Goal: Information Seeking & Learning: Find specific fact

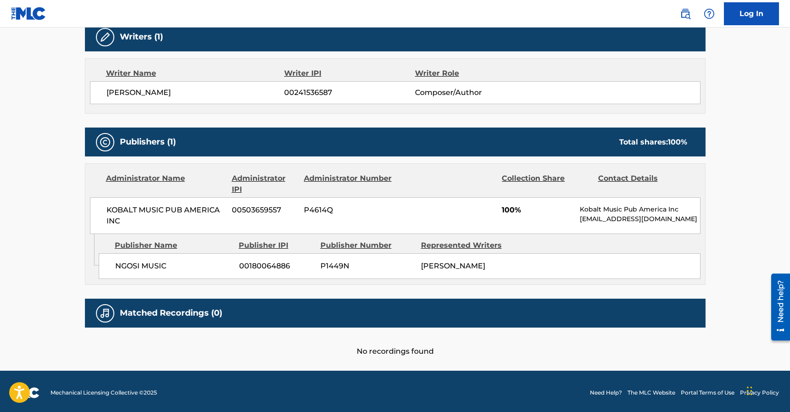
scroll to position [303, 0]
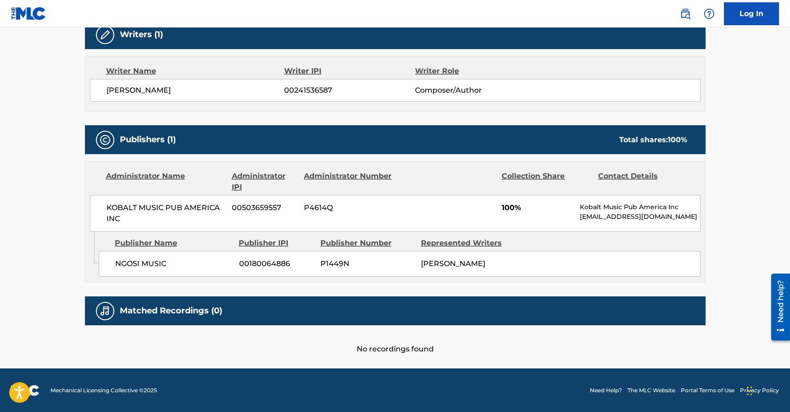
click at [152, 259] on span "NGOSI MUSIC" at bounding box center [173, 264] width 117 height 11
copy div "NGOSI MUSIC"
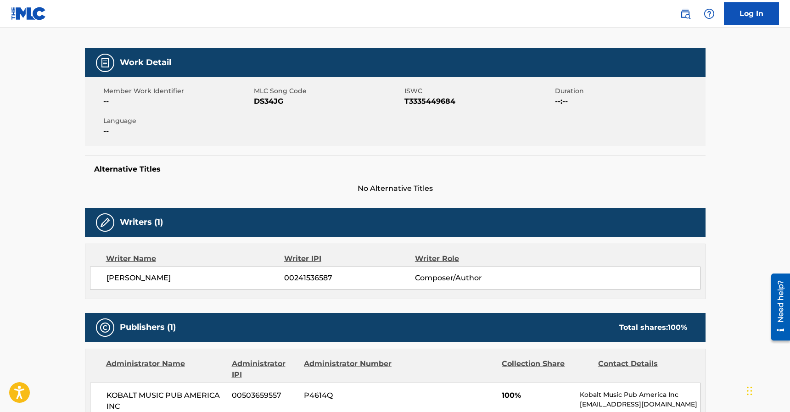
scroll to position [259, 0]
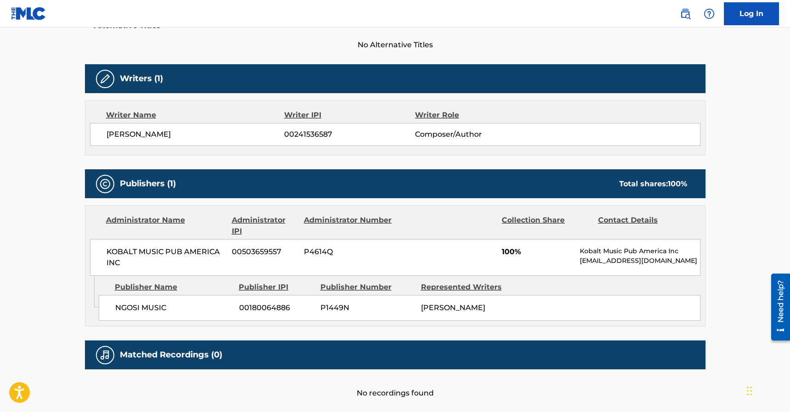
click at [161, 139] on span "[PERSON_NAME]" at bounding box center [196, 134] width 178 height 11
copy div "[PERSON_NAME]"
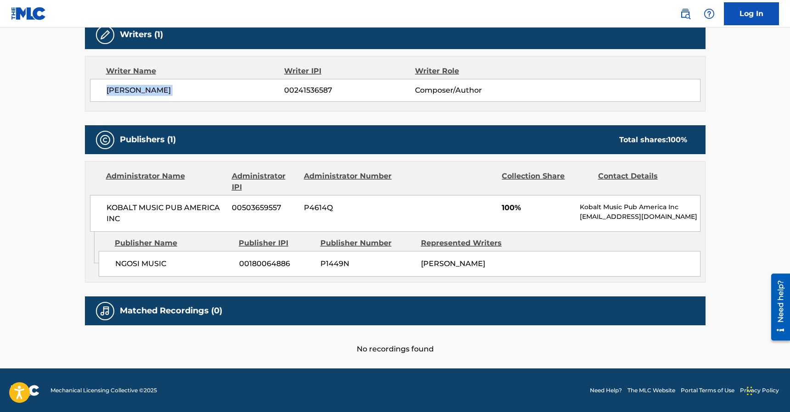
scroll to position [0, 0]
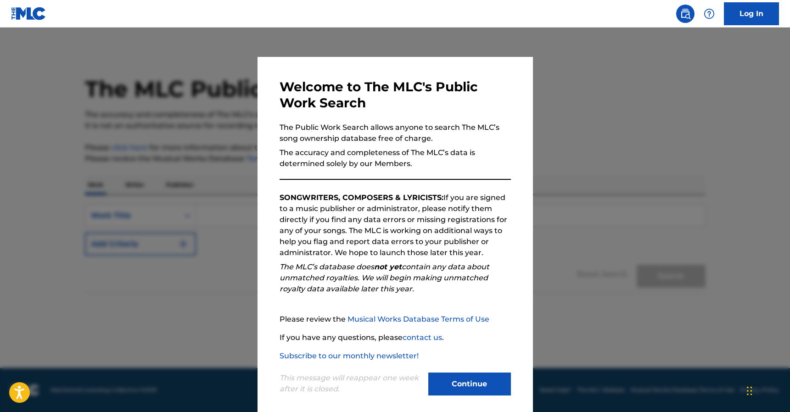
click at [492, 379] on button "Continue" at bounding box center [469, 384] width 83 height 23
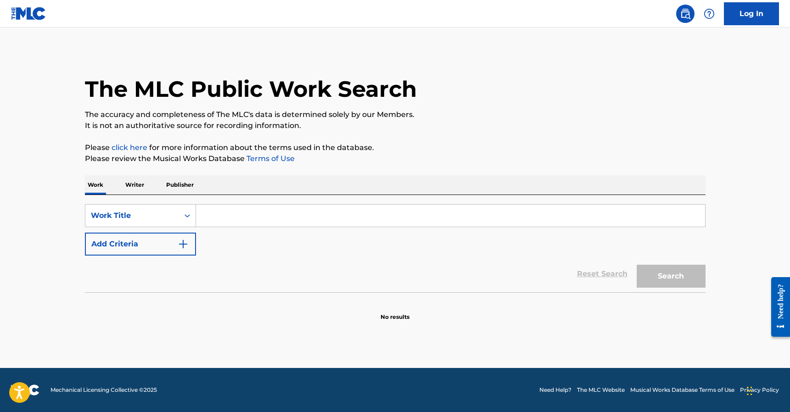
click at [282, 214] on input "Search Form" at bounding box center [450, 216] width 509 height 22
paste input "[PERSON_NAME]"
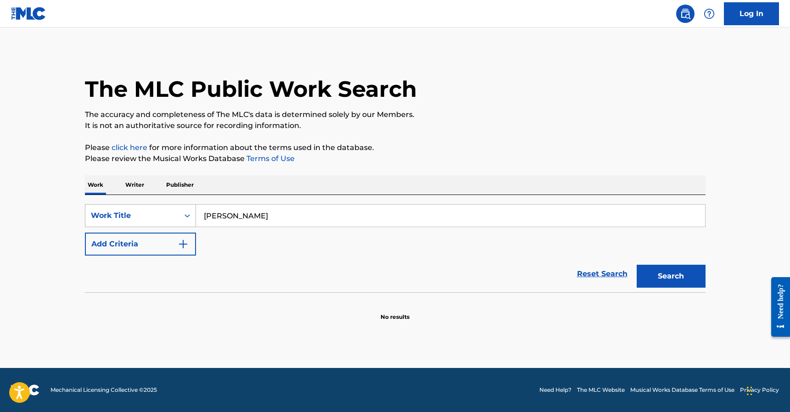
type input "[PERSON_NAME]"
click at [174, 210] on div "Work Title" at bounding box center [132, 215] width 94 height 17
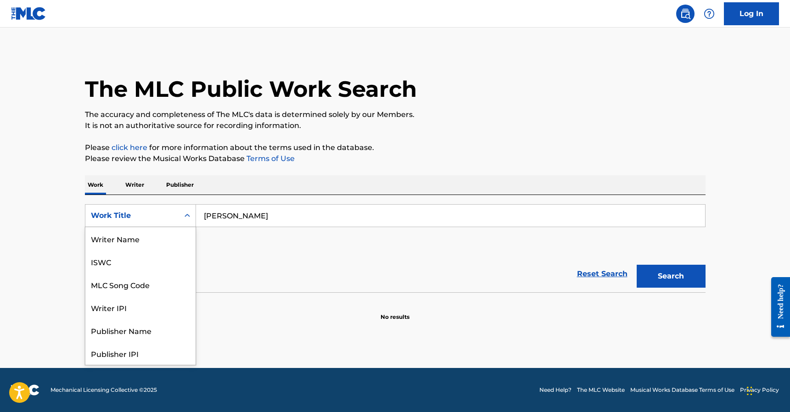
scroll to position [46, 0]
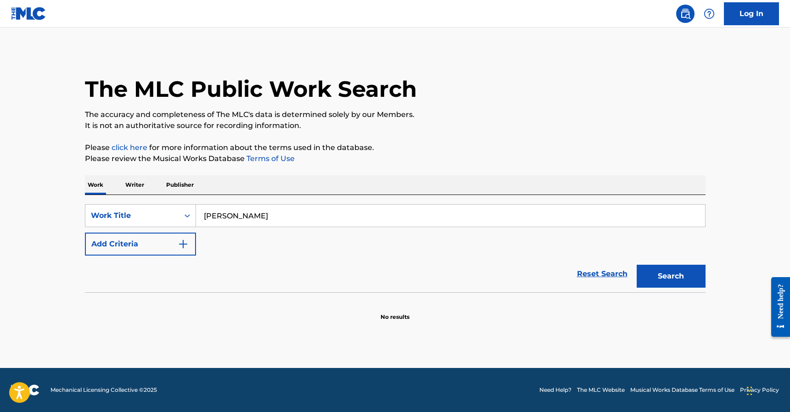
click at [124, 182] on p "Writer" at bounding box center [135, 184] width 24 height 19
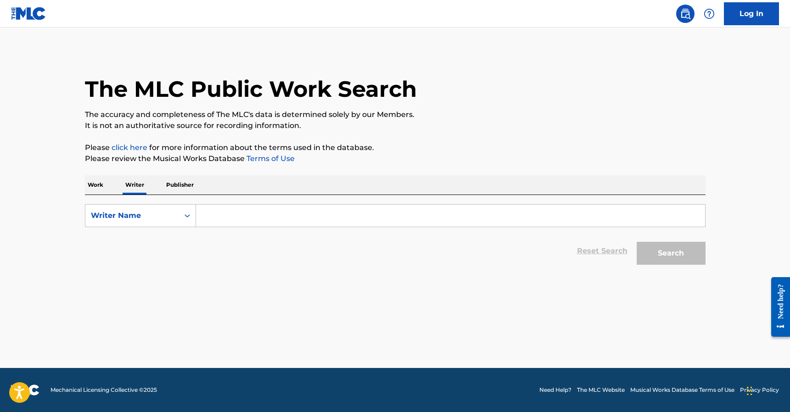
click at [255, 212] on input "Search Form" at bounding box center [450, 216] width 509 height 22
paste input "[PERSON_NAME]"
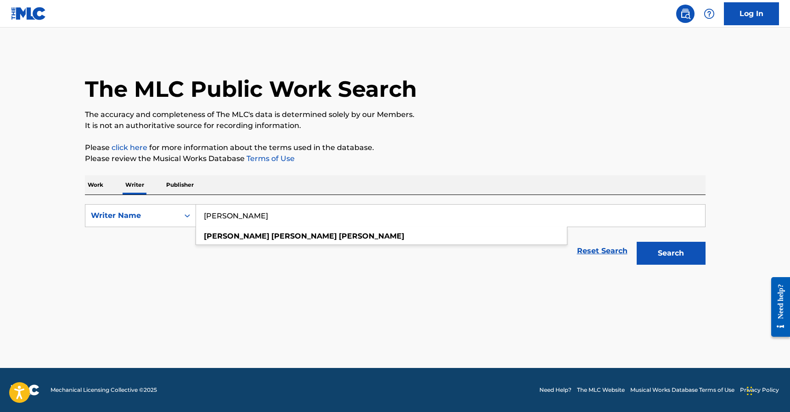
type input "[PERSON_NAME]"
click at [656, 253] on button "Search" at bounding box center [671, 253] width 69 height 23
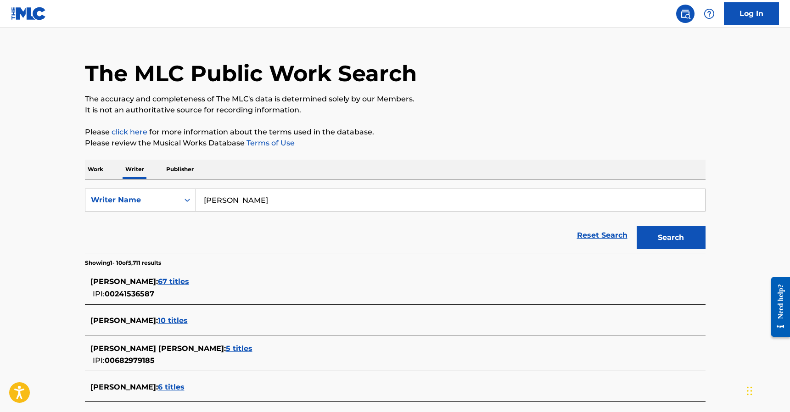
scroll to position [64, 0]
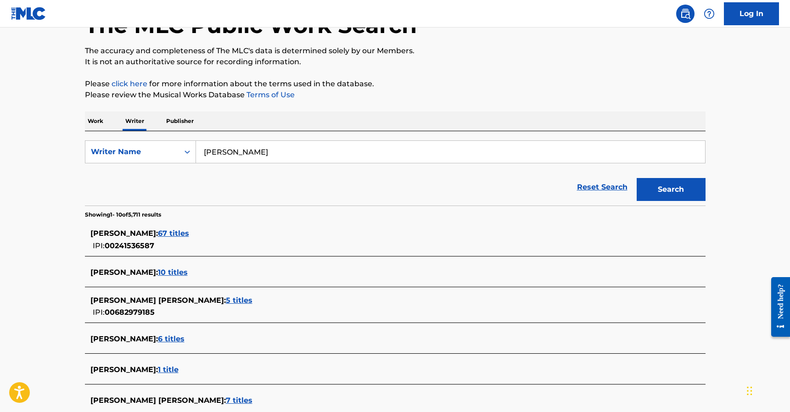
click at [189, 233] on span "67 titles" at bounding box center [173, 233] width 31 height 9
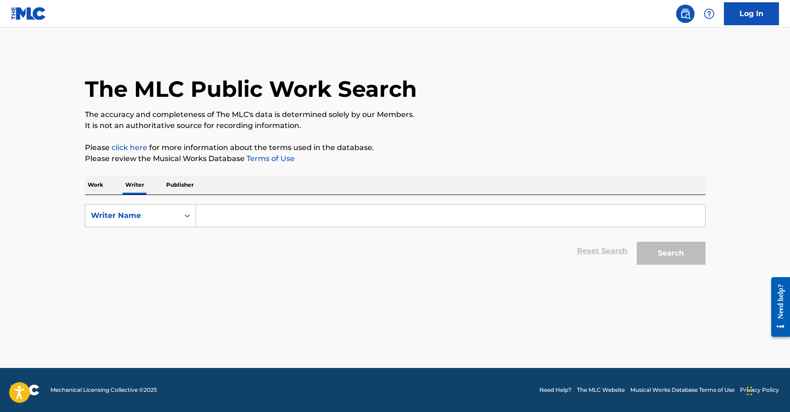
click at [270, 220] on input "Search Form" at bounding box center [450, 216] width 509 height 22
paste input "[PERSON_NAME]"
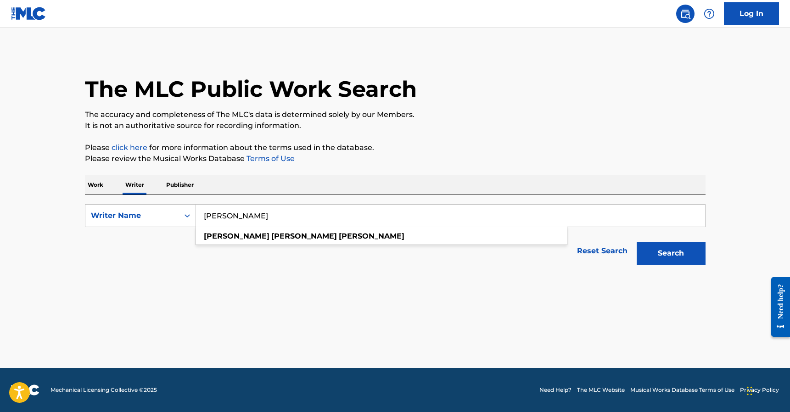
type input "[PERSON_NAME]"
click at [661, 258] on button "Search" at bounding box center [671, 253] width 69 height 23
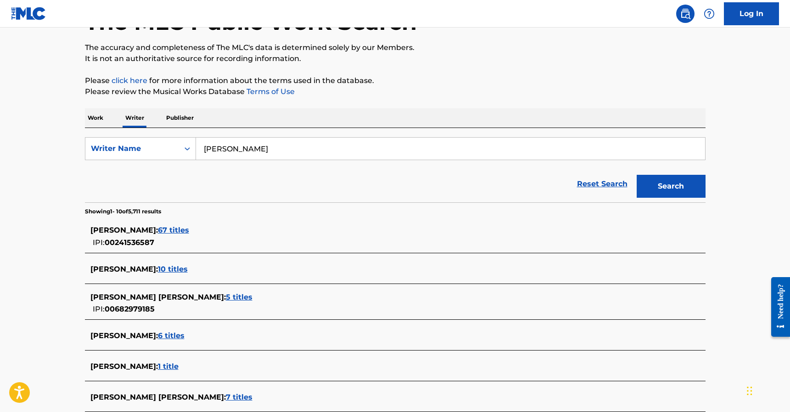
scroll to position [68, 0]
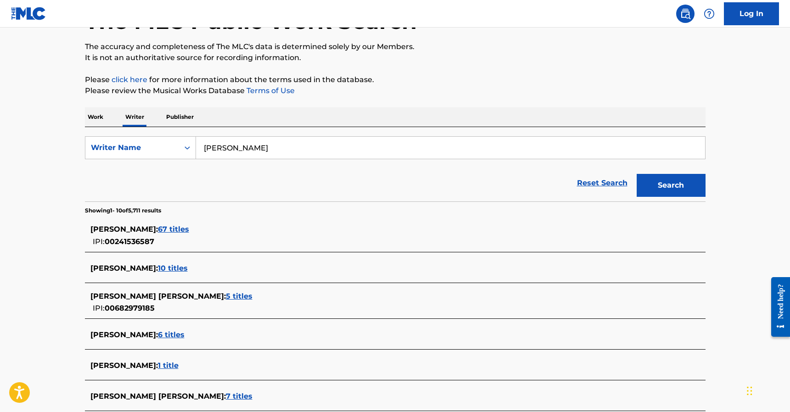
click at [189, 230] on span "67 titles" at bounding box center [173, 229] width 31 height 9
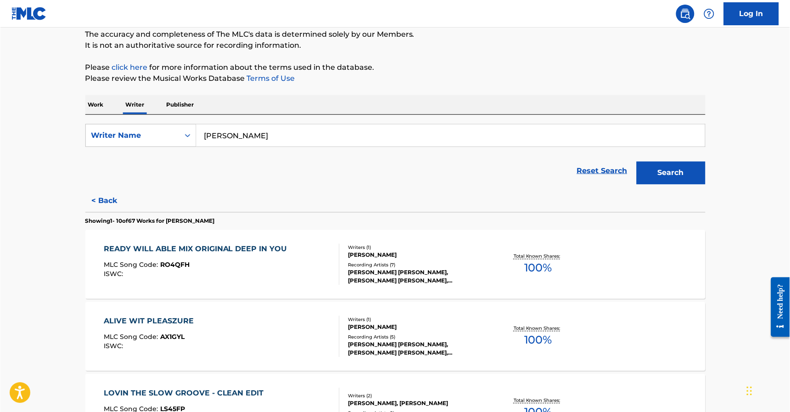
scroll to position [115, 0]
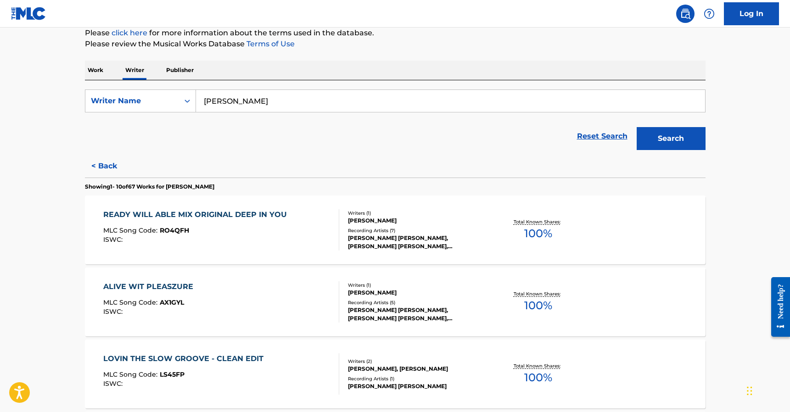
click at [265, 212] on div "READY WILL ABLE MIX ORIGINAL DEEP IN YOU" at bounding box center [197, 214] width 188 height 11
click at [172, 286] on div "ALIVE WIT PLEASZURE" at bounding box center [150, 286] width 95 height 11
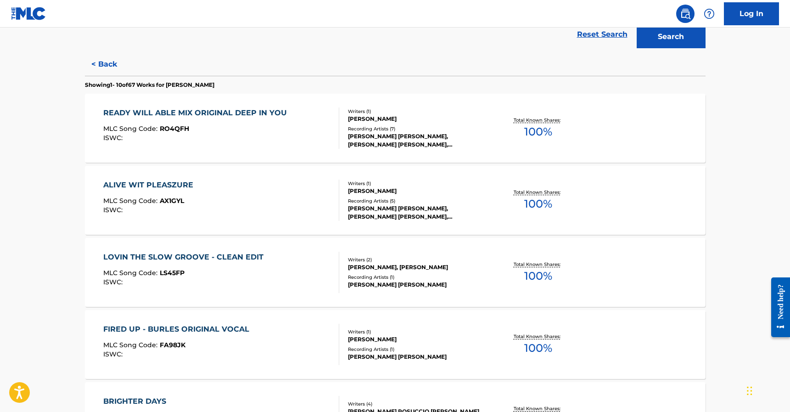
scroll to position [238, 0]
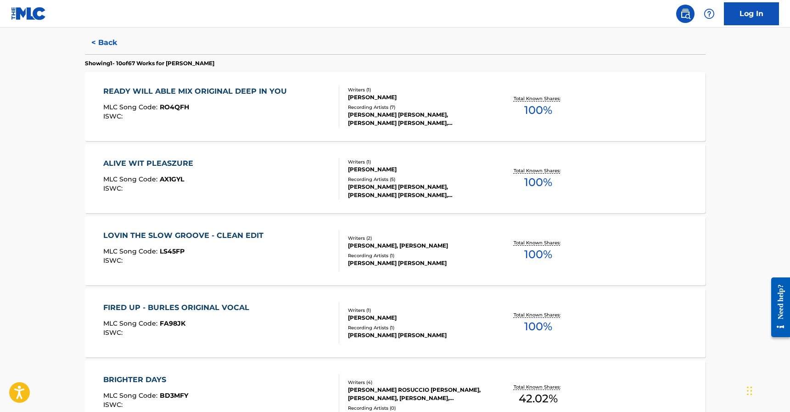
click at [212, 234] on div "LOVIN THE SLOW GROOVE - CLEAN EDIT" at bounding box center [185, 235] width 165 height 11
click at [214, 309] on div "FIRED UP - BURLES ORIGINAL VOCAL" at bounding box center [178, 307] width 151 height 11
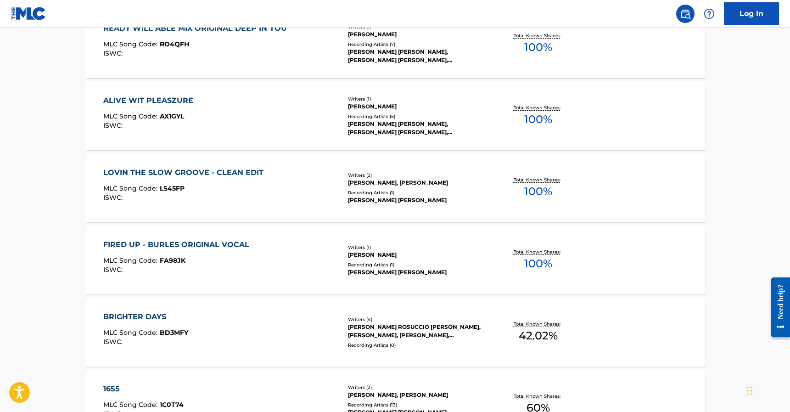
click at [162, 316] on div "BRIGHTER DAYS" at bounding box center [145, 316] width 85 height 11
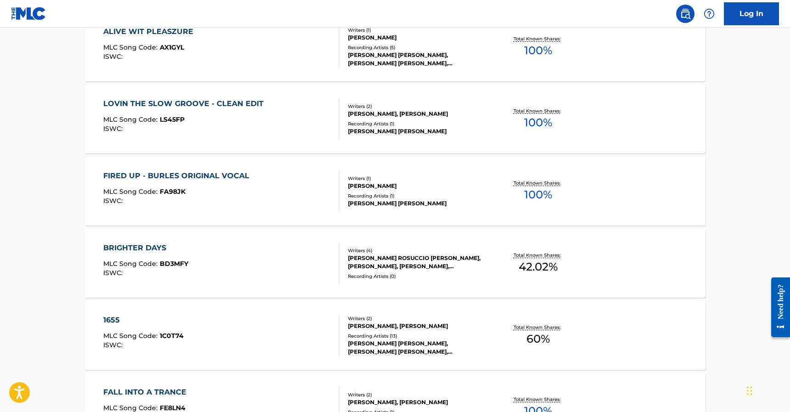
scroll to position [371, 0]
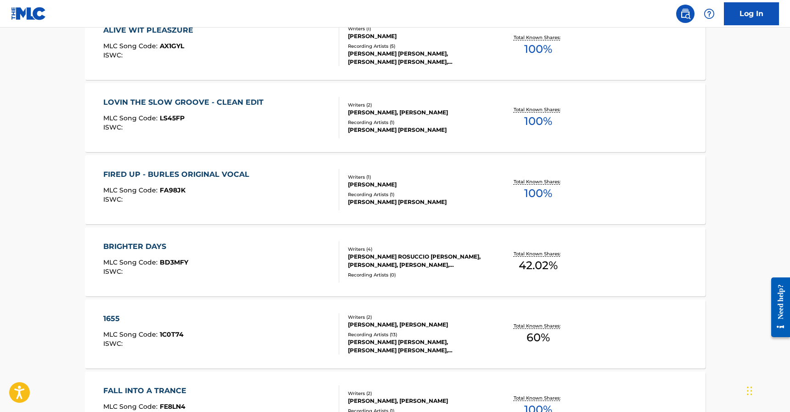
click at [111, 312] on div "1655 MLC Song Code : 1C0T74 ISWC : Writers ( 2 ) TANYA LOUISE DUNN, BLAYNE ASHM…" at bounding box center [395, 333] width 621 height 69
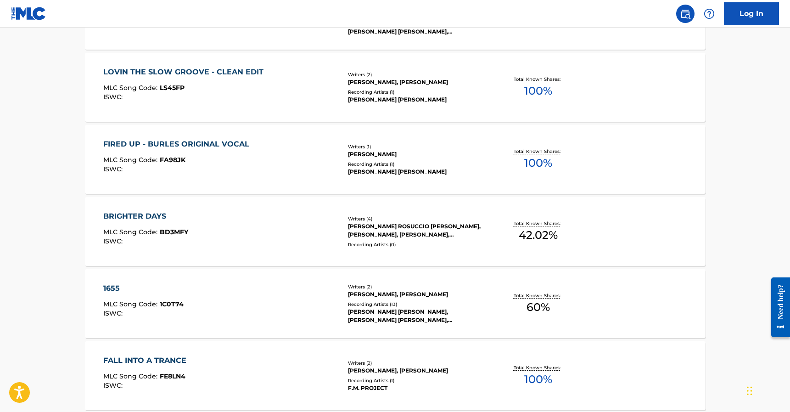
scroll to position [441, 0]
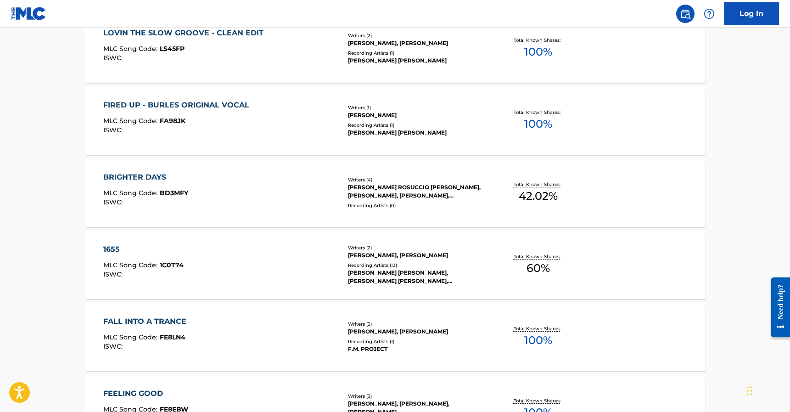
click at [135, 321] on div "FALL INTO A TRANCE" at bounding box center [147, 321] width 88 height 11
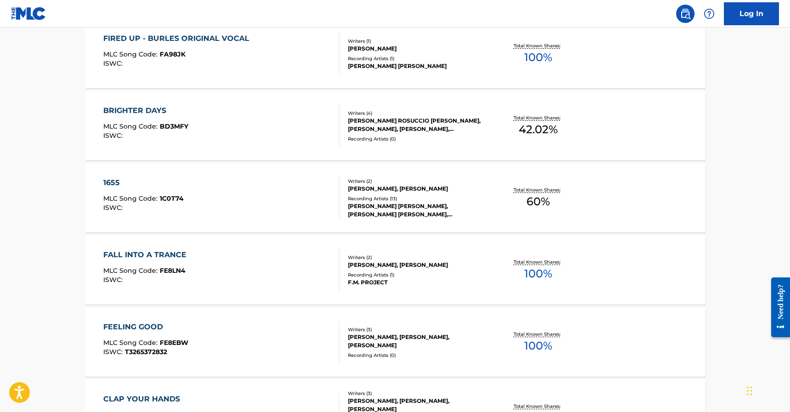
click at [141, 321] on div "FEELING GOOD MLC Song Code : FE8EBW ISWC : T3265372832 Writers ( 3 ) TANYA LOUI…" at bounding box center [395, 342] width 621 height 69
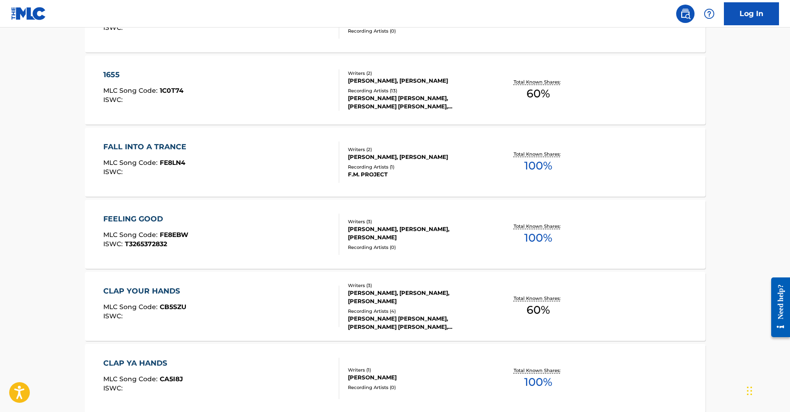
scroll to position [636, 0]
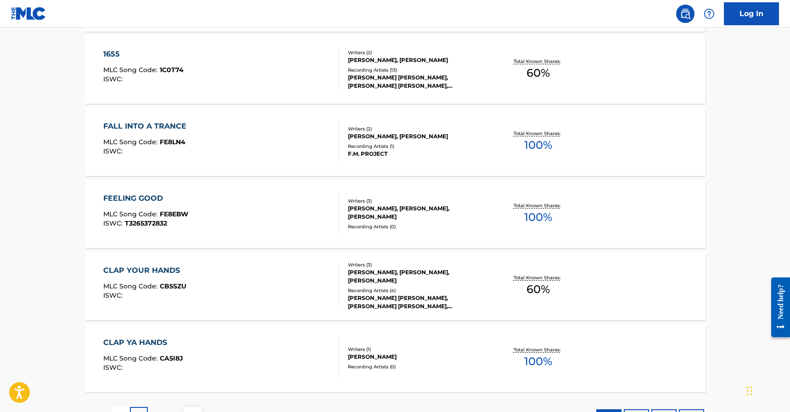
click at [148, 337] on div "CLAP YA HANDS" at bounding box center [143, 342] width 80 height 11
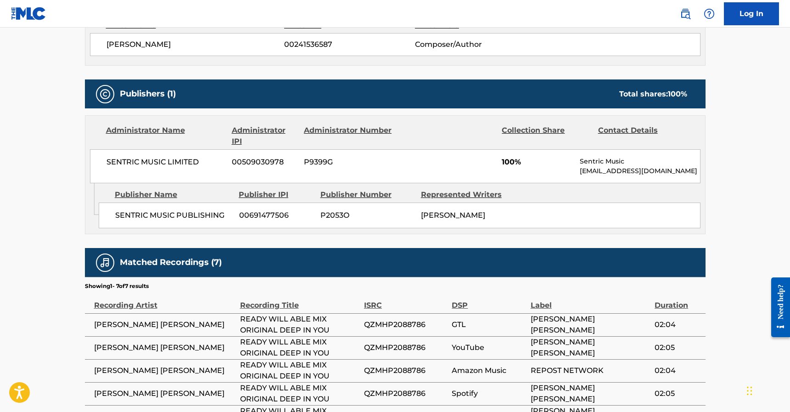
click at [733, 188] on main "Copy work link READY WILL ABLE MIX ORIGINAL DEEP IN YOU Work Detail Member Work…" at bounding box center [395, 73] width 790 height 830
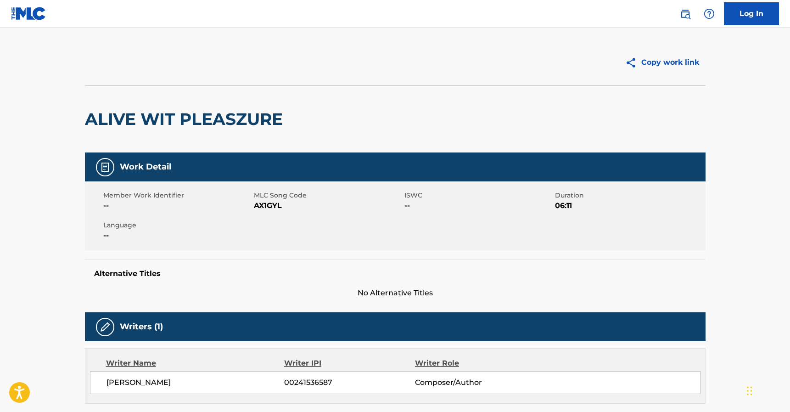
scroll to position [368, 0]
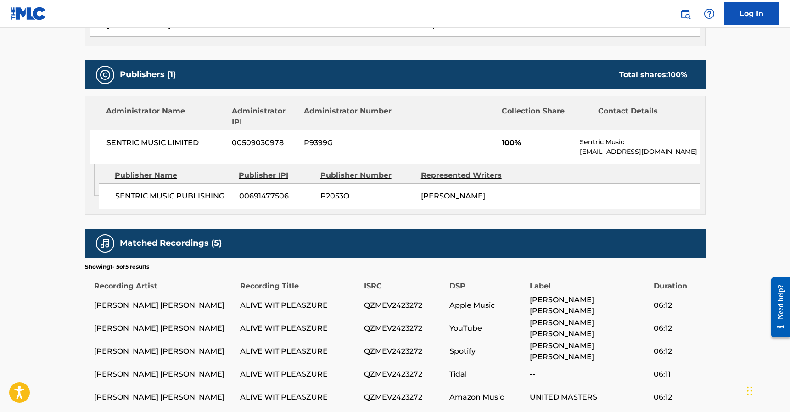
click at [754, 137] on main "Copy work link ALIVE WIT PLEASZURE Work Detail Member Work Identifier -- MLC So…" at bounding box center [395, 41] width 790 height 764
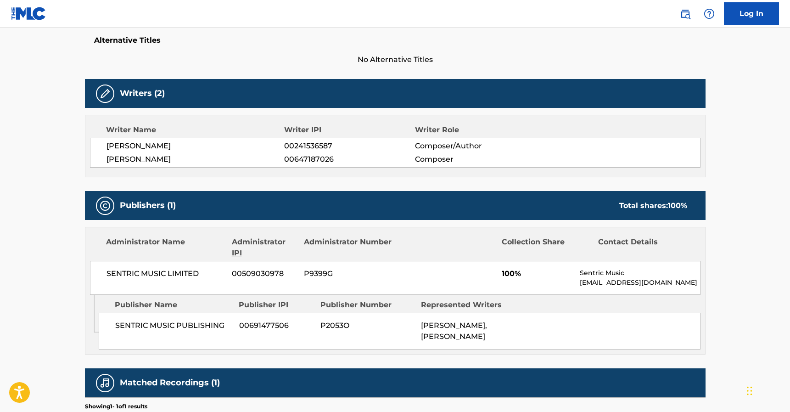
scroll to position [345, 0]
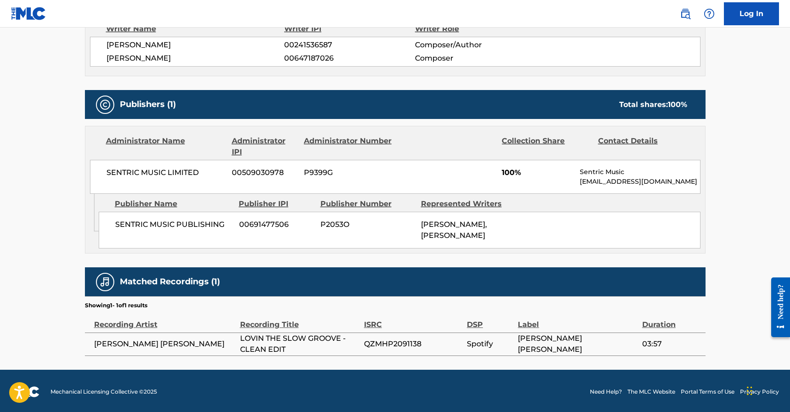
click at [446, 165] on div "SENTRIC MUSIC LIMITED 00509030978 P9399G 100% Sentric Music society@sentricmusi…" at bounding box center [395, 177] width 611 height 34
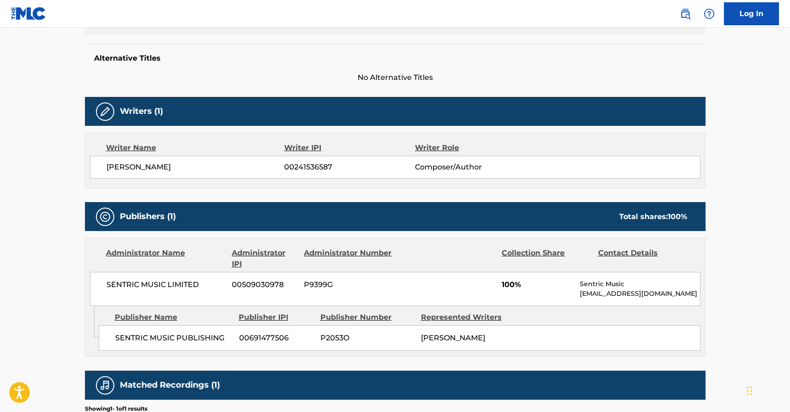
scroll to position [229, 0]
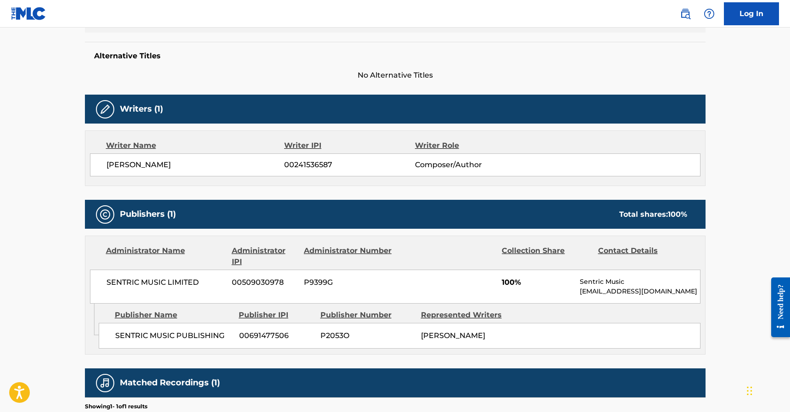
click at [451, 213] on div "Publishers (1) Total shares: 100 %" at bounding box center [395, 214] width 621 height 29
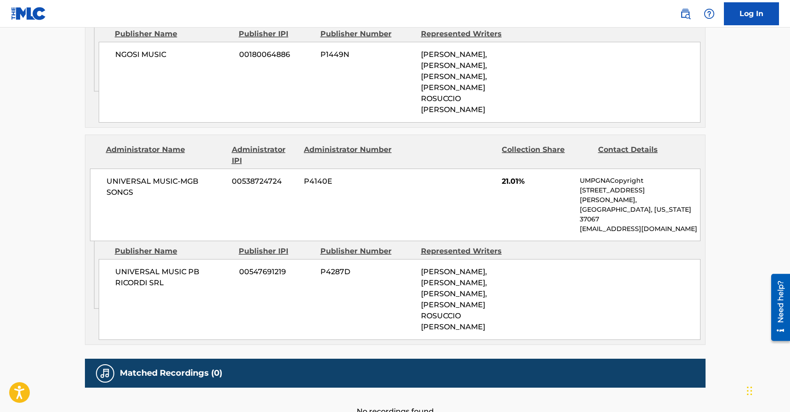
scroll to position [429, 0]
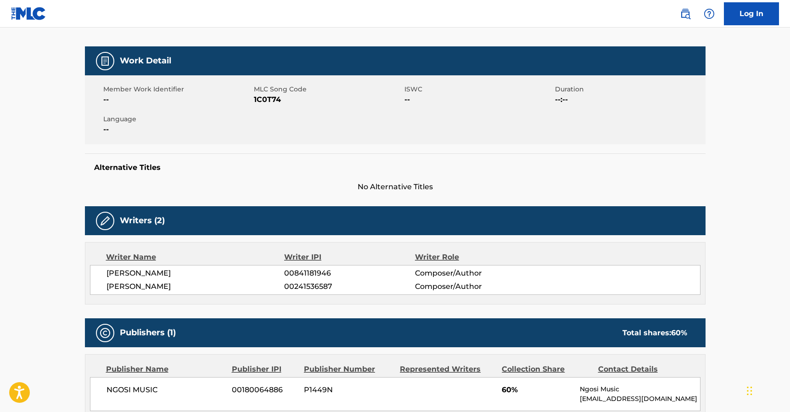
scroll to position [252, 0]
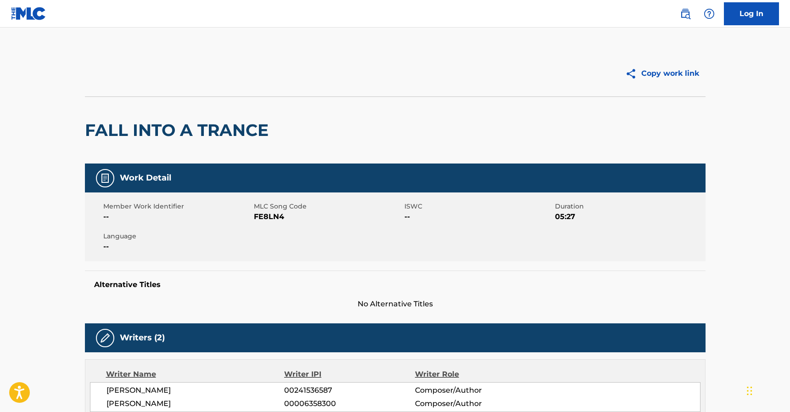
scroll to position [253, 0]
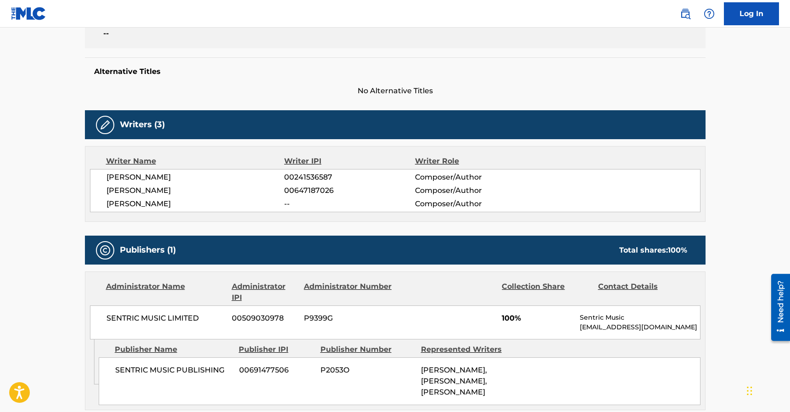
scroll to position [215, 0]
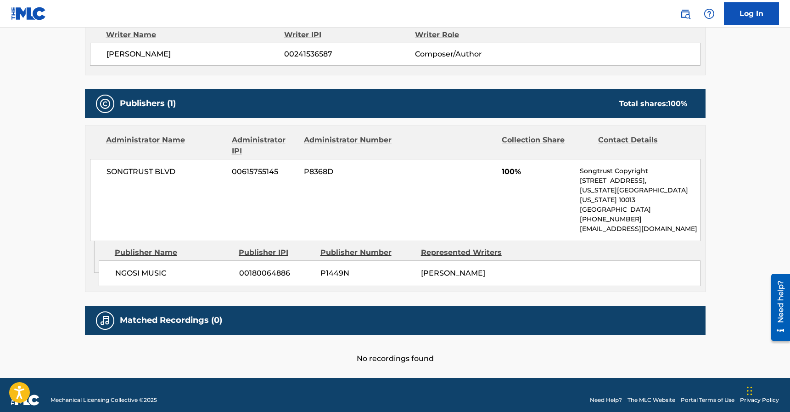
scroll to position [90, 0]
